Goal: Information Seeking & Learning: Learn about a topic

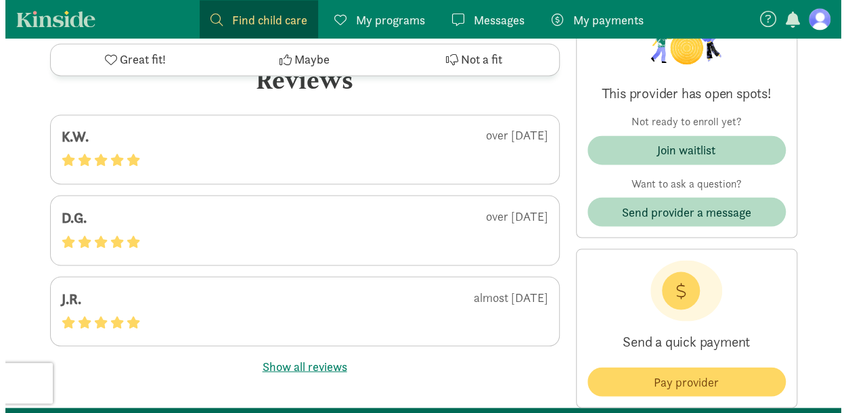
scroll to position [3594, 0]
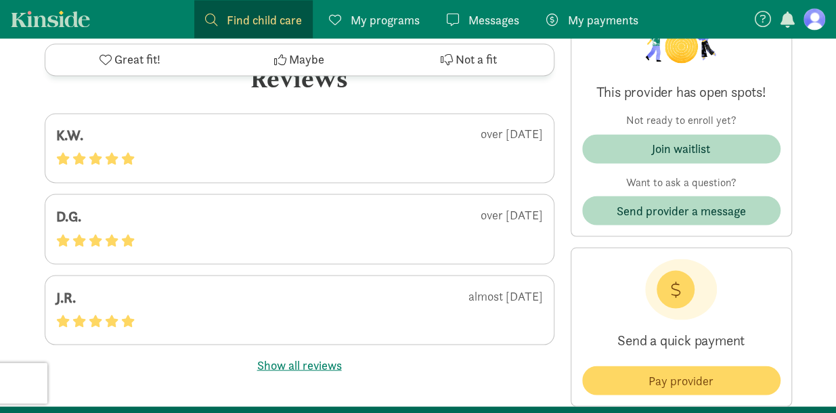
click at [307, 358] on button "Show all reviews" at bounding box center [299, 364] width 85 height 18
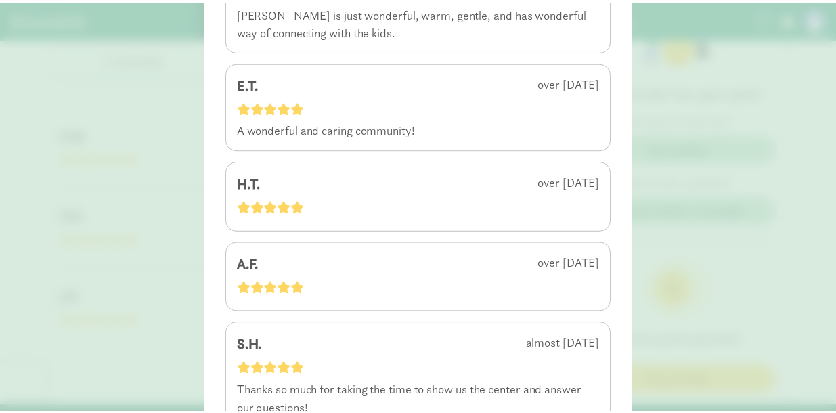
scroll to position [796, 0]
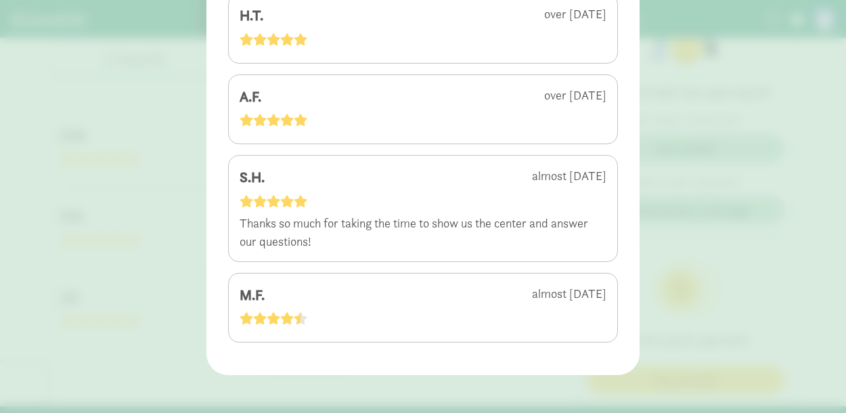
click at [129, 331] on div "4.9 - 11 reviews K.W. over 2 years ago D.G. over 2 years ago J.R. almost 3 year…" at bounding box center [423, 206] width 846 height 413
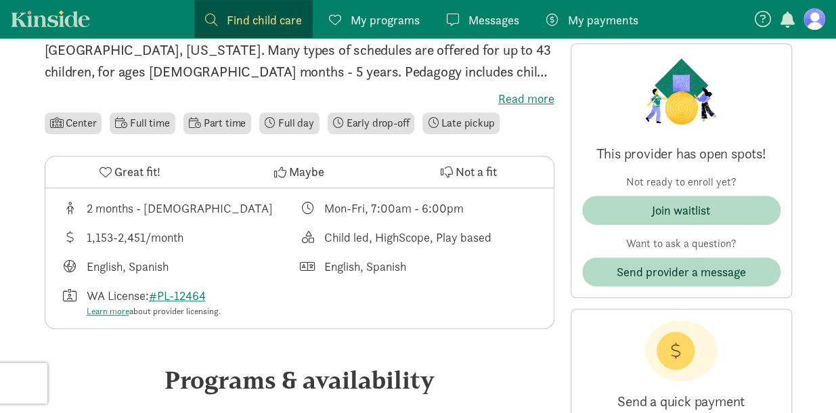
scroll to position [290, 0]
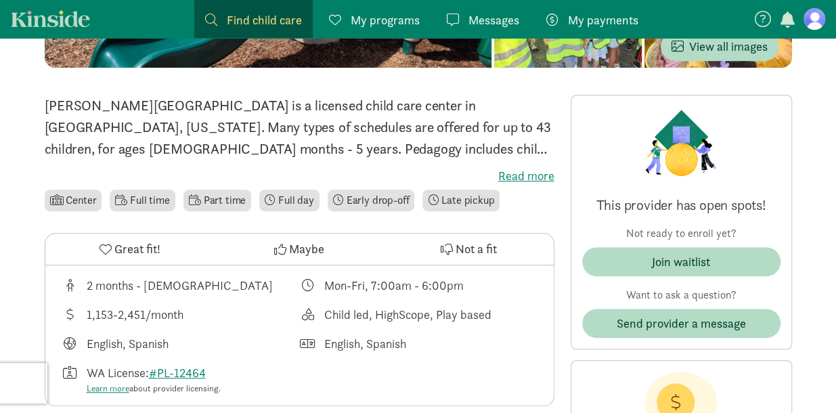
drag, startPoint x: 184, startPoint y: 278, endPoint x: 153, endPoint y: 278, distance: 31.1
click at [153, 278] on div "2 months - [DEMOGRAPHIC_DATA]" at bounding box center [180, 285] width 186 height 18
drag, startPoint x: 396, startPoint y: 282, endPoint x: 422, endPoint y: 312, distance: 39.8
click at [422, 312] on div "2 months - 5 years old Mon-Fri, 7:00am - 6:00pm 1,153-2,451/month Child led, Hi…" at bounding box center [299, 335] width 508 height 141
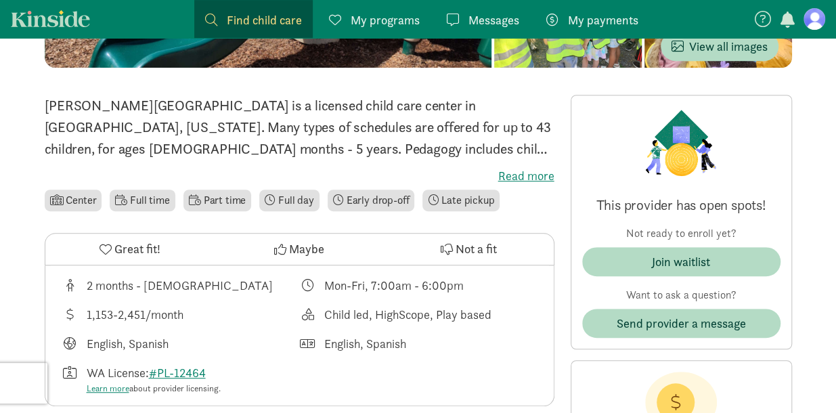
click at [422, 312] on div "Child led, HighScope, Play based" at bounding box center [407, 314] width 167 height 18
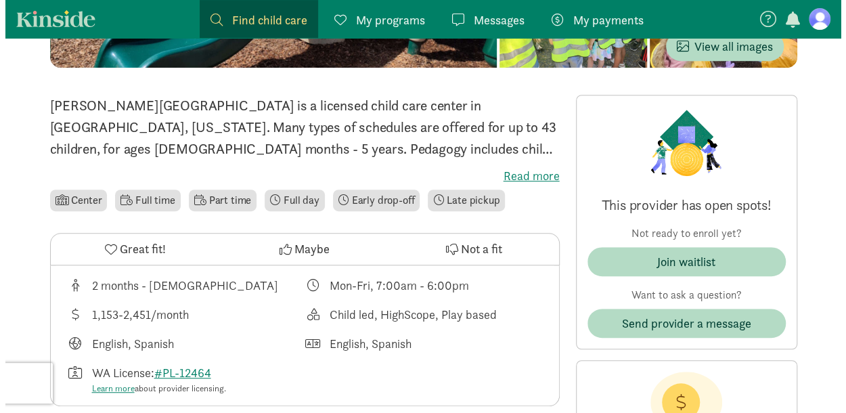
scroll to position [0, 0]
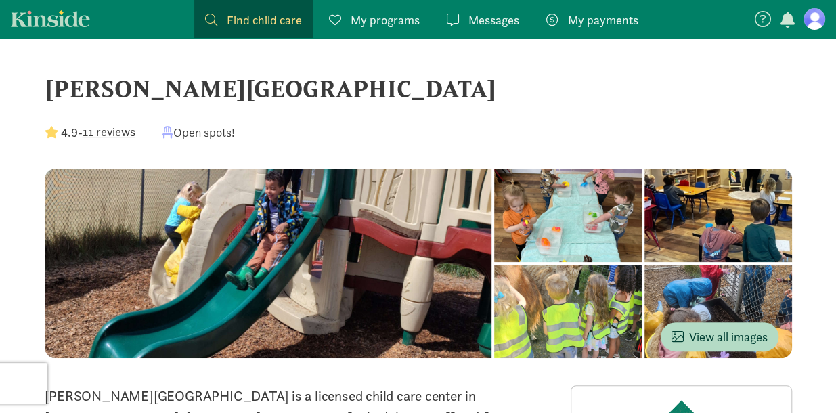
click at [494, 262] on div at bounding box center [568, 215] width 148 height 93
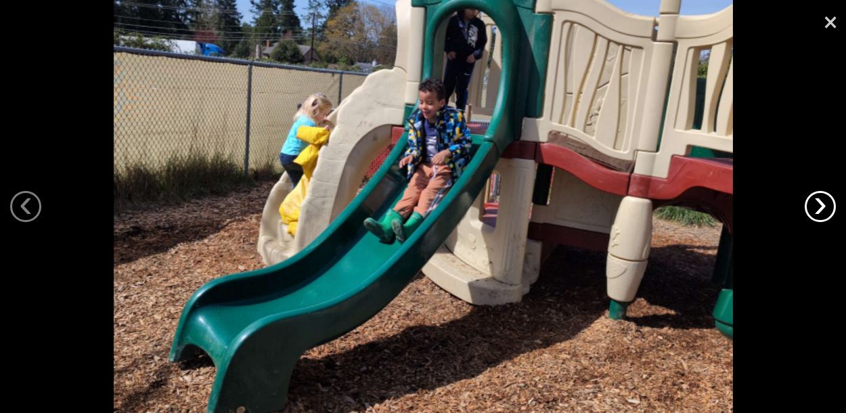
click at [818, 204] on link "›" at bounding box center [820, 206] width 31 height 31
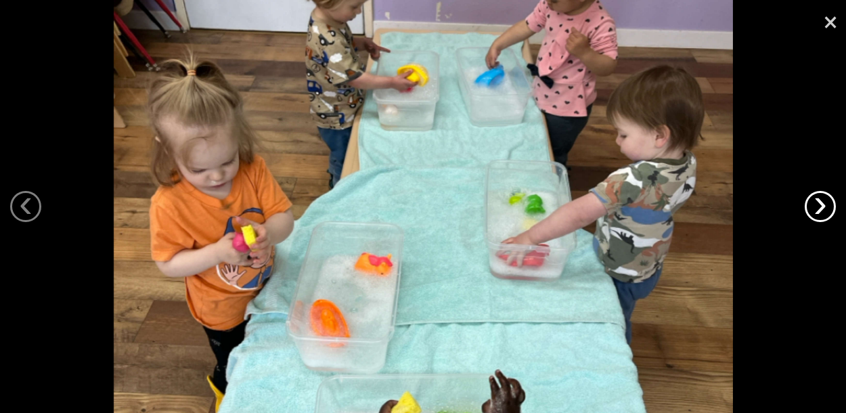
click at [818, 204] on link "›" at bounding box center [820, 206] width 31 height 31
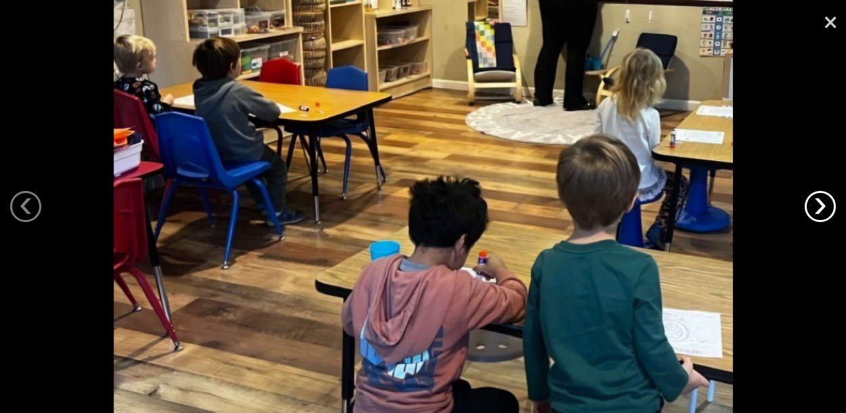
click at [818, 204] on link "›" at bounding box center [820, 206] width 31 height 31
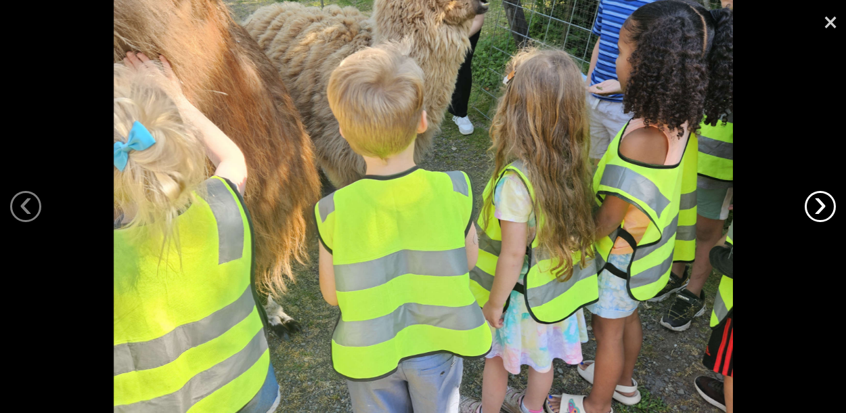
click at [818, 204] on link "›" at bounding box center [820, 206] width 31 height 31
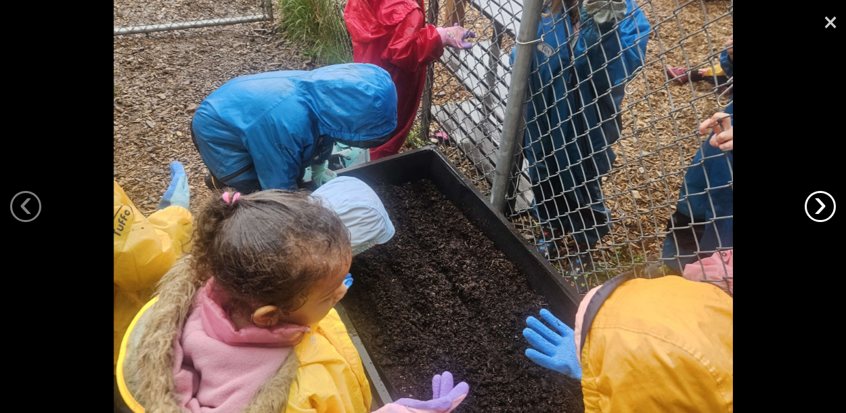
click at [818, 204] on link "›" at bounding box center [820, 206] width 31 height 31
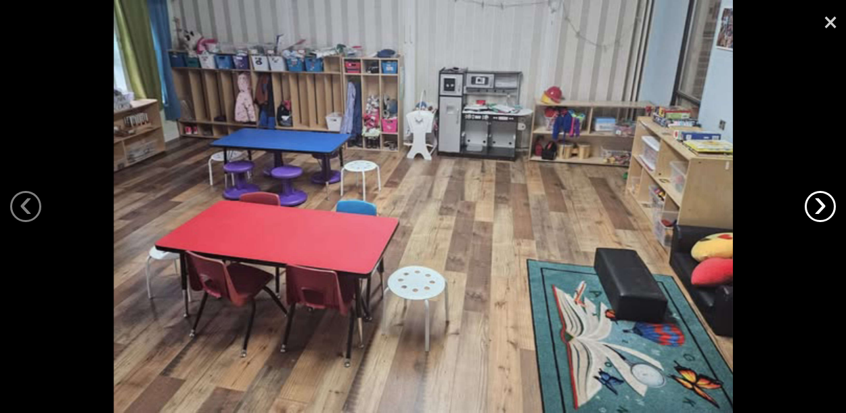
click at [818, 204] on link "›" at bounding box center [820, 206] width 31 height 31
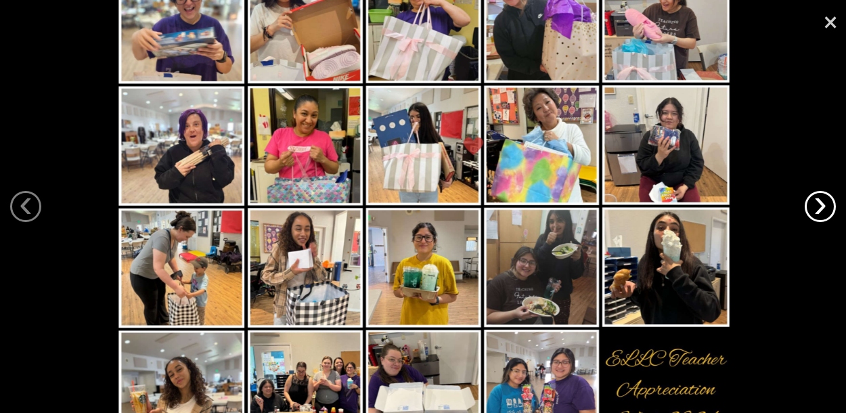
click at [826, 205] on link "›" at bounding box center [820, 206] width 31 height 31
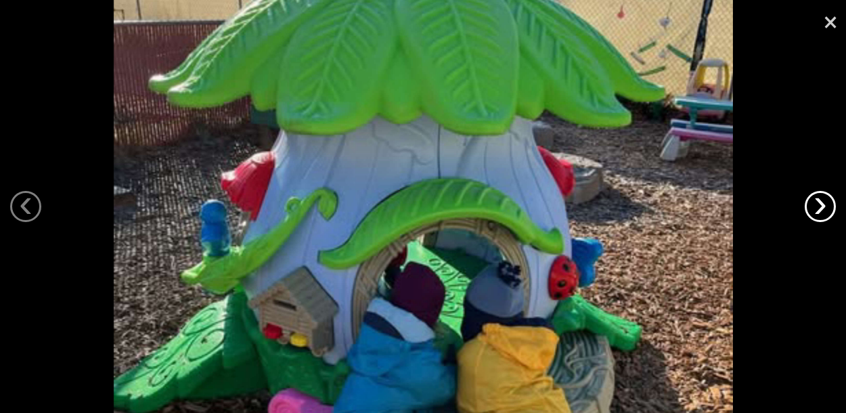
click at [826, 205] on link "›" at bounding box center [820, 206] width 31 height 31
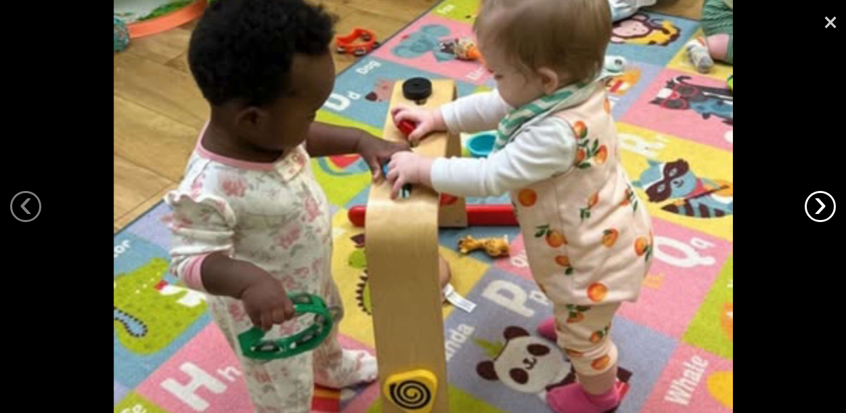
click at [826, 205] on link "›" at bounding box center [820, 206] width 31 height 31
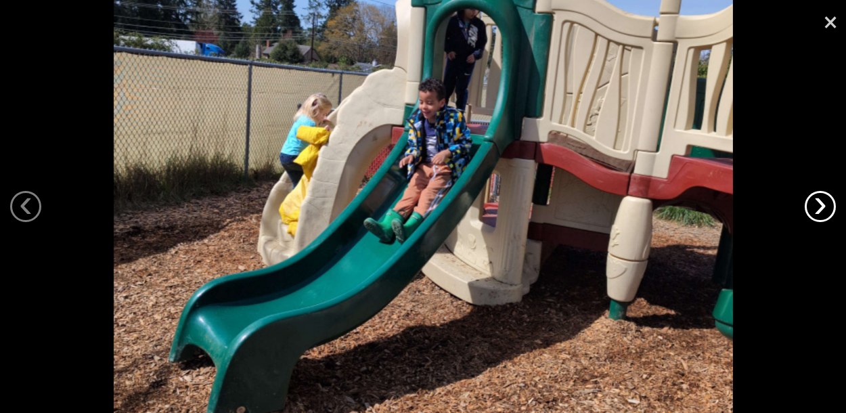
click at [826, 205] on link "›" at bounding box center [820, 206] width 31 height 31
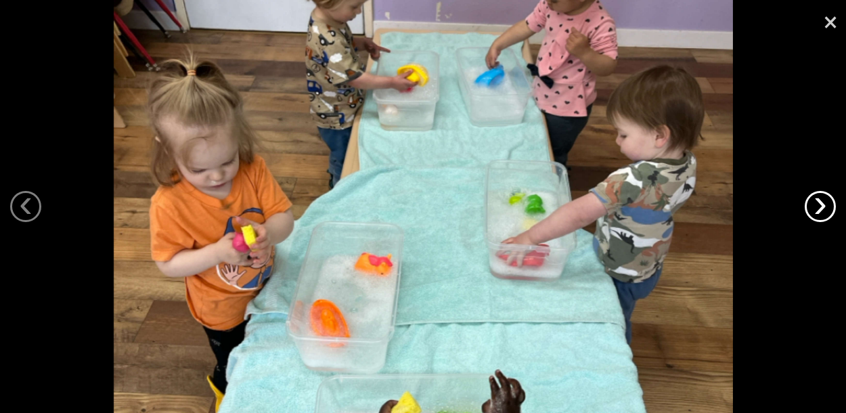
click at [826, 205] on link "›" at bounding box center [820, 206] width 31 height 31
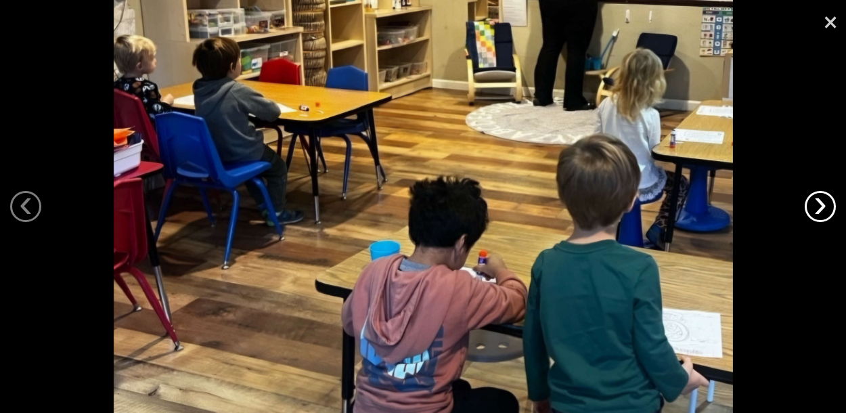
click at [826, 205] on link "›" at bounding box center [820, 206] width 31 height 31
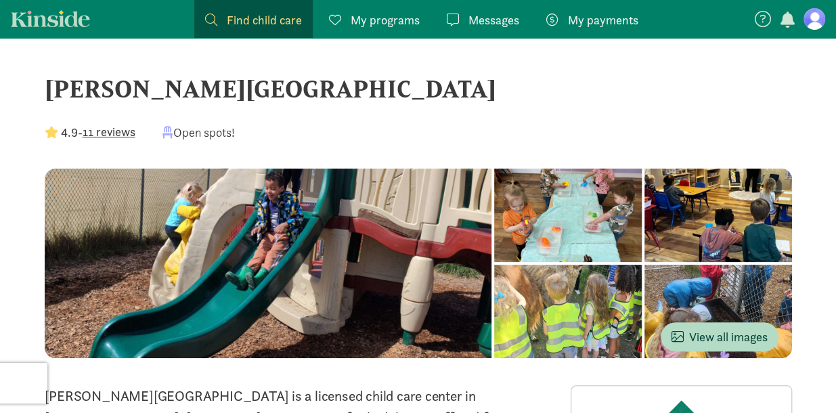
click at [112, 124] on button "11 reviews" at bounding box center [109, 132] width 53 height 18
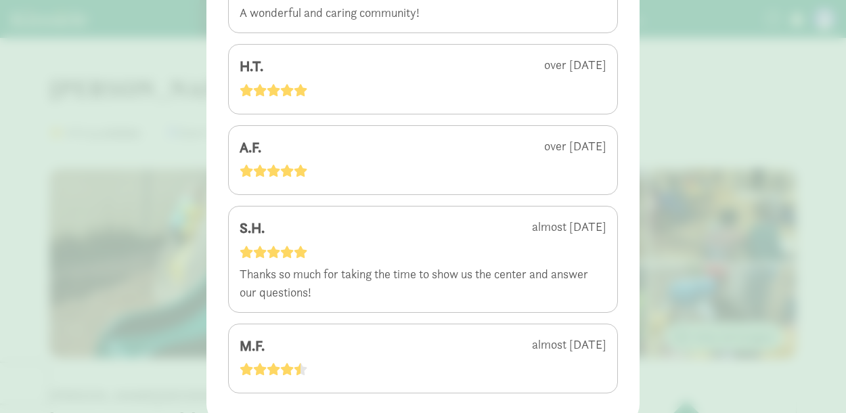
scroll to position [796, 0]
